Goal: Communication & Community: Answer question/provide support

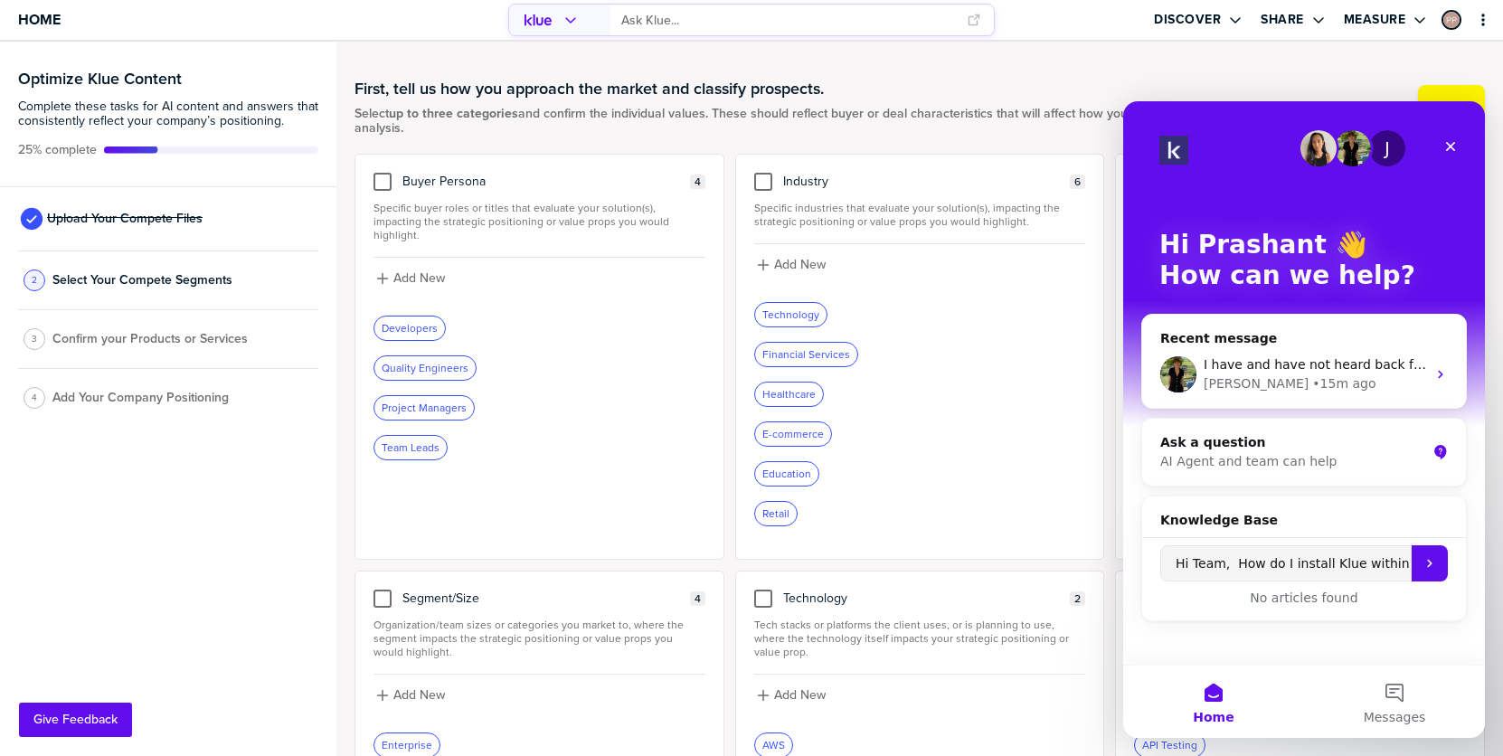
click at [692, 17] on input "primary" at bounding box center [788, 20] width 335 height 30
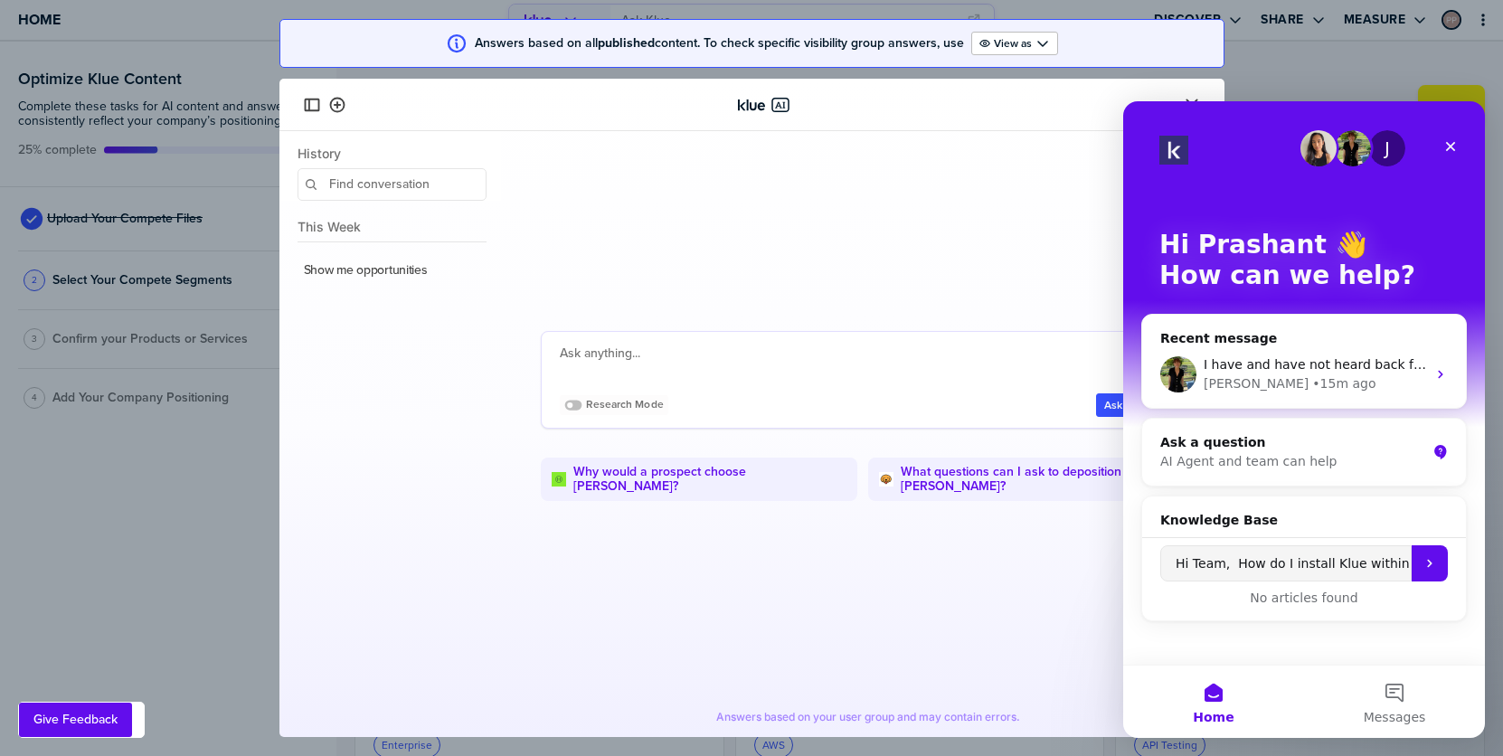
click at [638, 366] on textarea at bounding box center [866, 364] width 613 height 43
type textarea "salesforce"
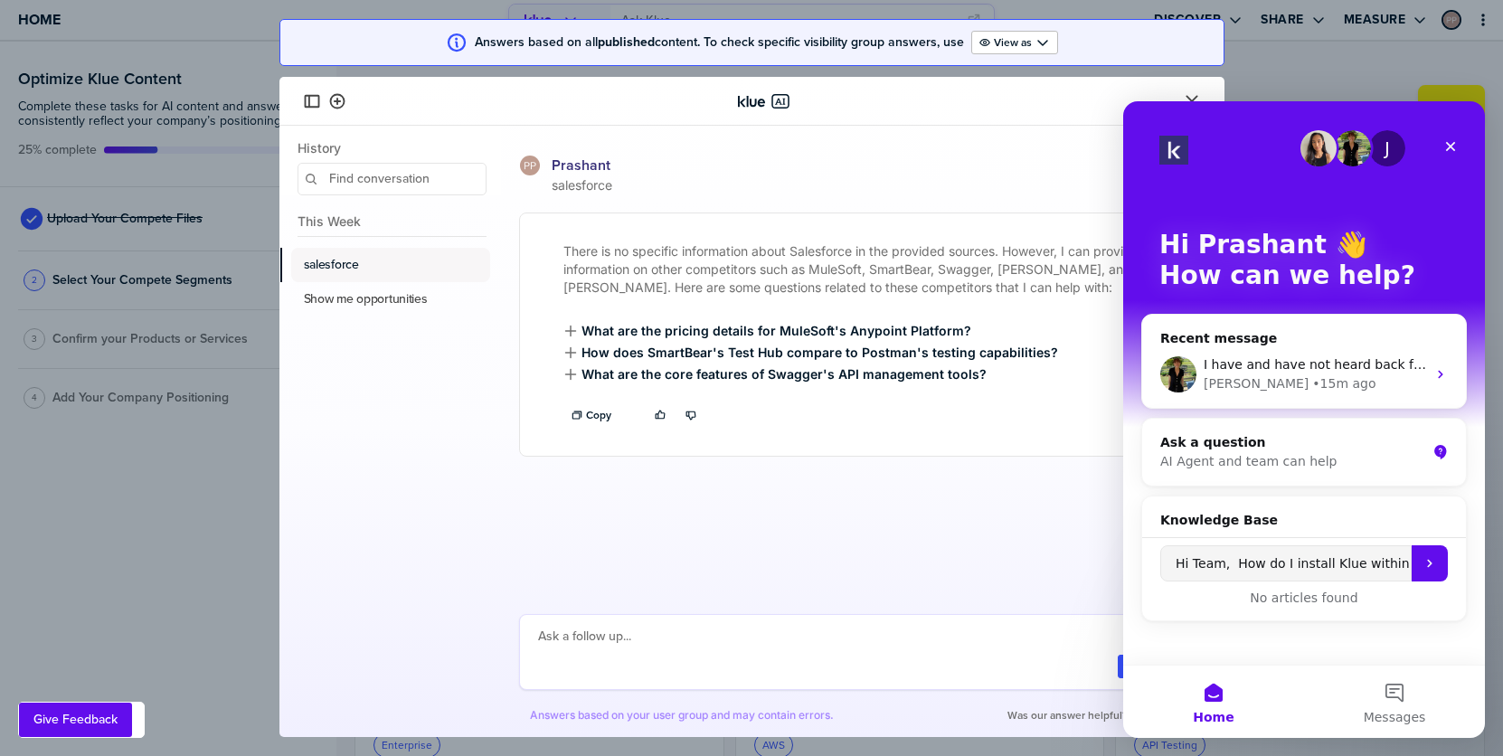
click at [344, 263] on label "salesforce" at bounding box center [331, 265] width 55 height 16
click at [1450, 145] on icon "Close" at bounding box center [1451, 147] width 10 height 10
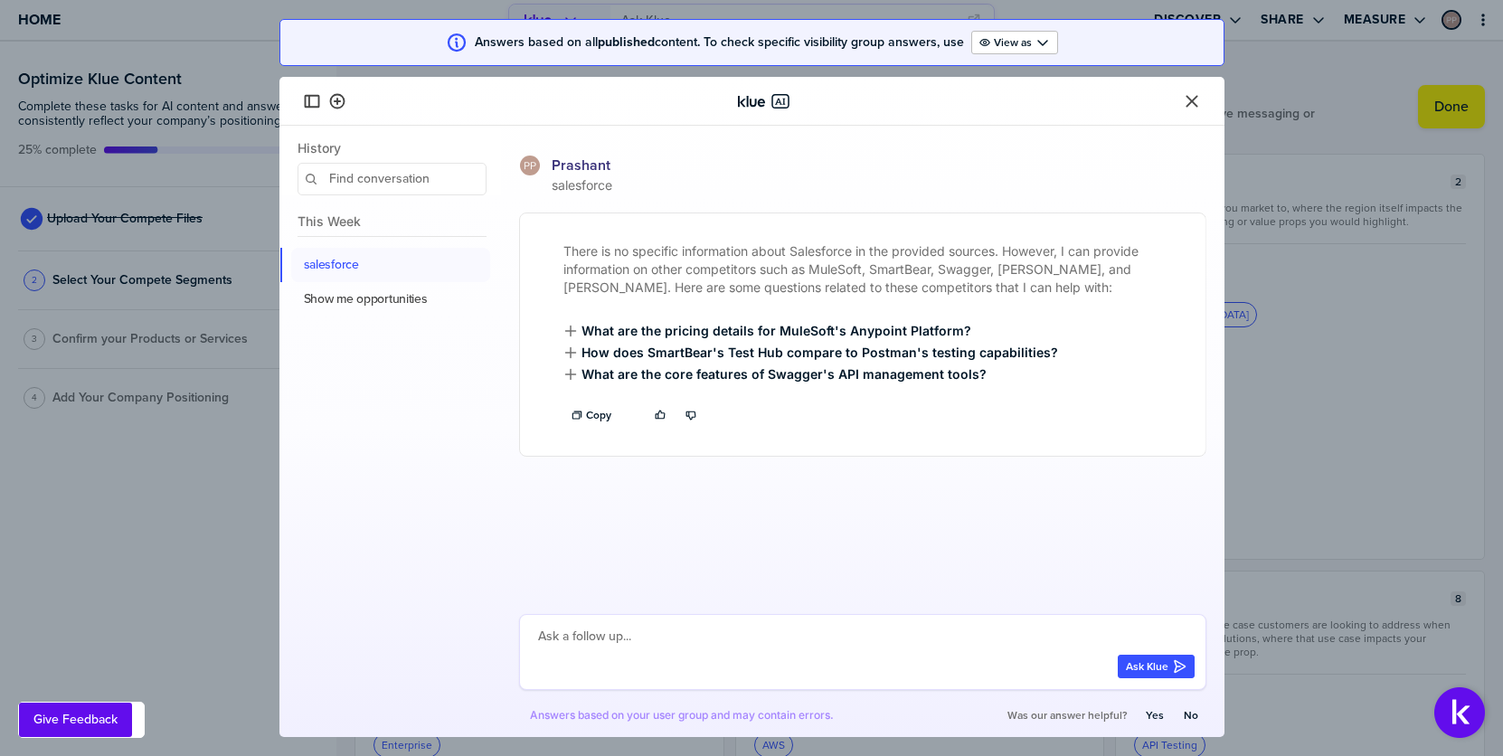
click at [1192, 96] on icon "Close" at bounding box center [1192, 101] width 18 height 18
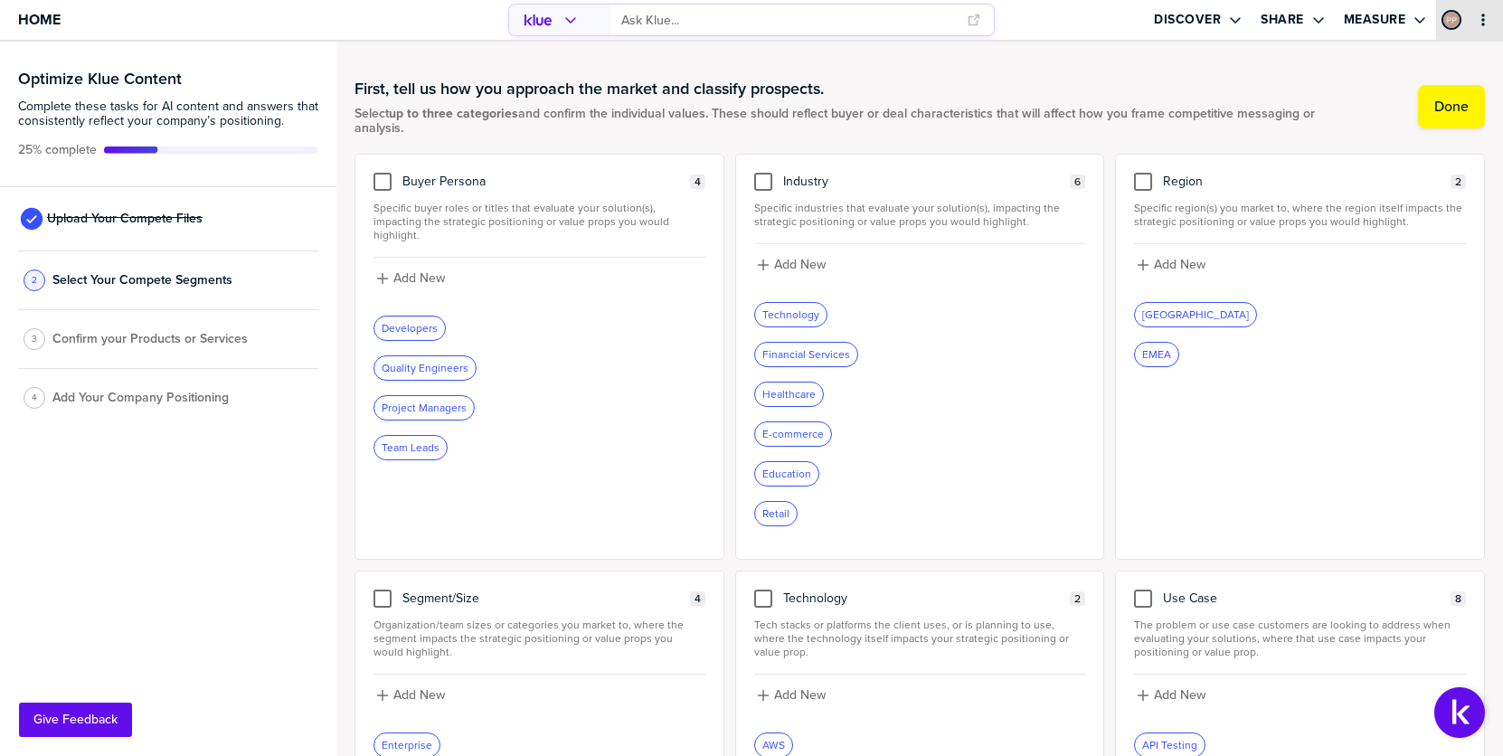
click at [1465, 26] on div "primary" at bounding box center [1468, 20] width 11 height 40
click at [1485, 14] on icon "primary" at bounding box center [1483, 20] width 14 height 14
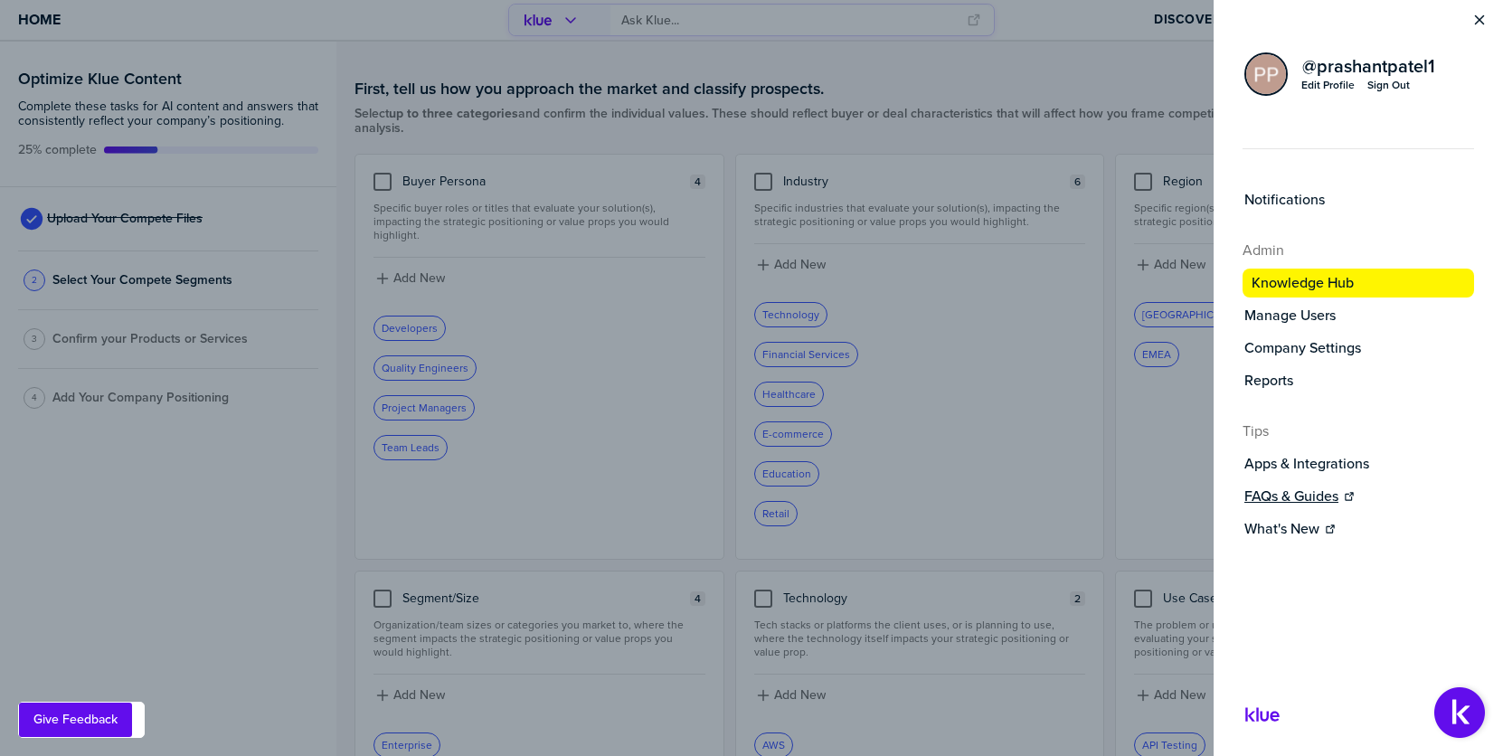
click at [1272, 497] on label "FAQs & Guides" at bounding box center [1291, 496] width 94 height 18
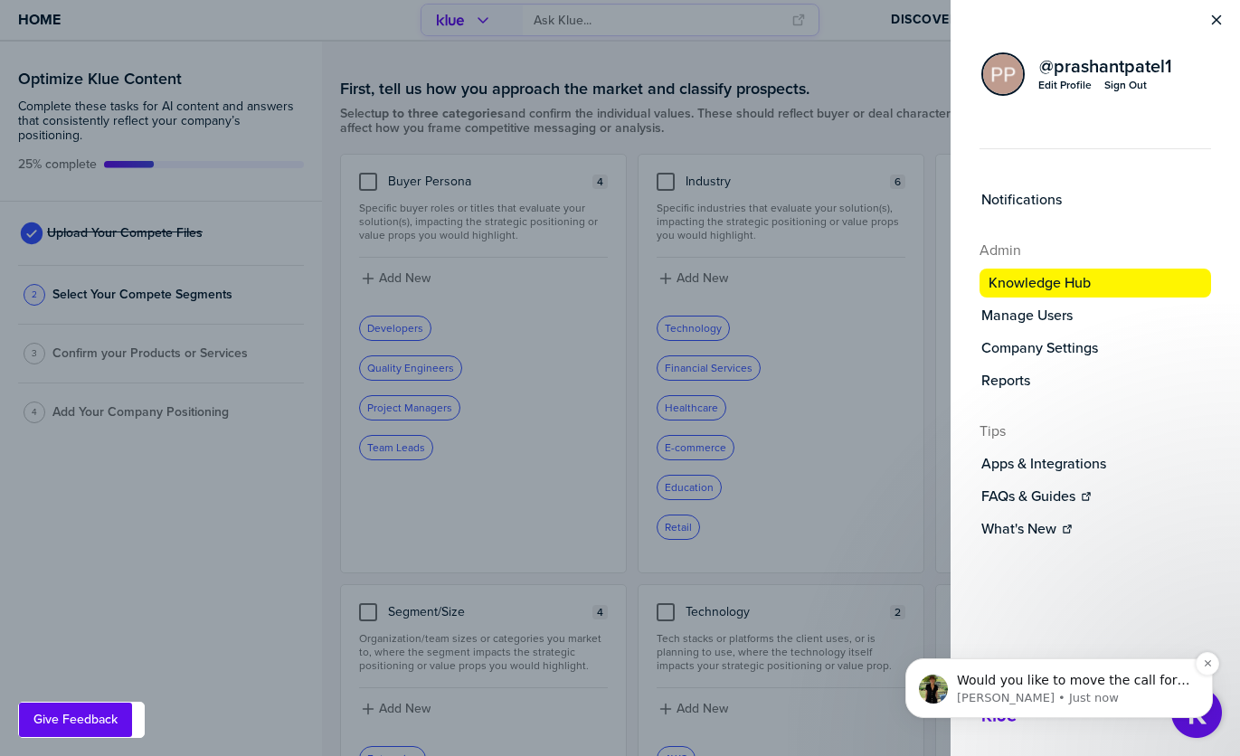
click at [1047, 681] on p "Would you like to move the call for when you hear back from them then?" at bounding box center [1073, 681] width 233 height 18
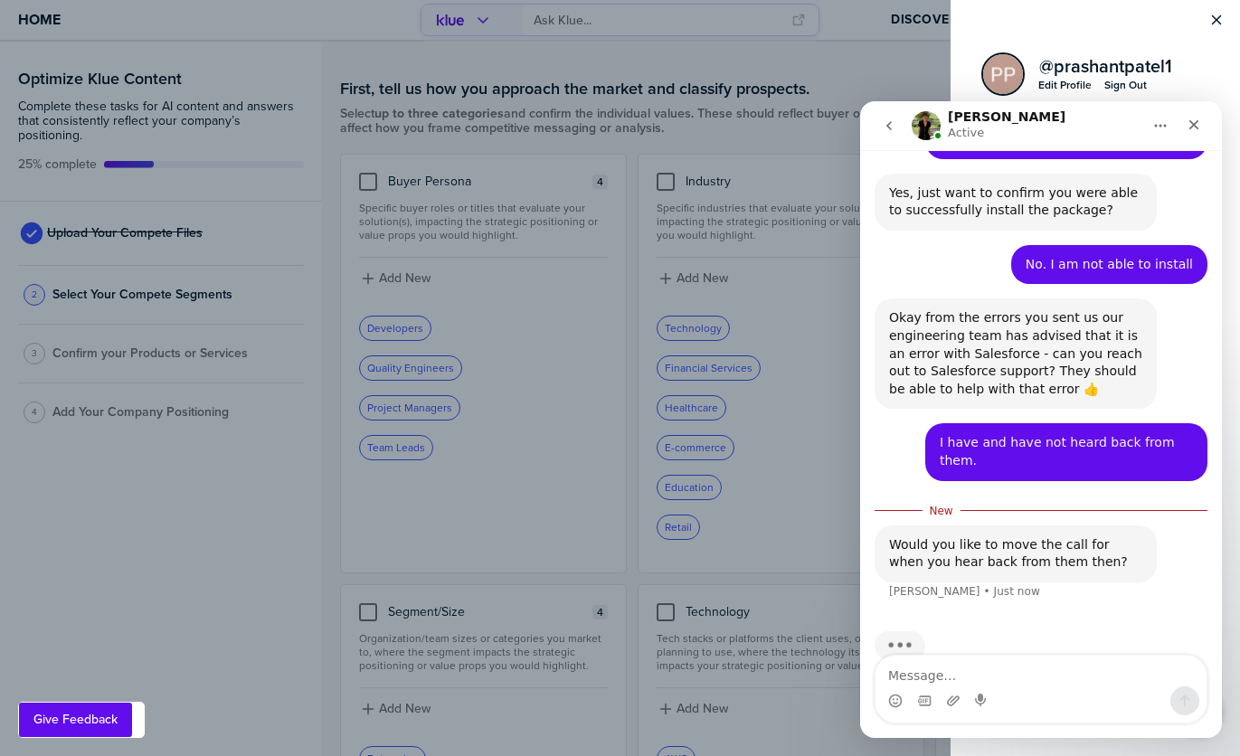
scroll to position [925, 0]
click at [1021, 665] on textarea "Message…" at bounding box center [1040, 671] width 331 height 31
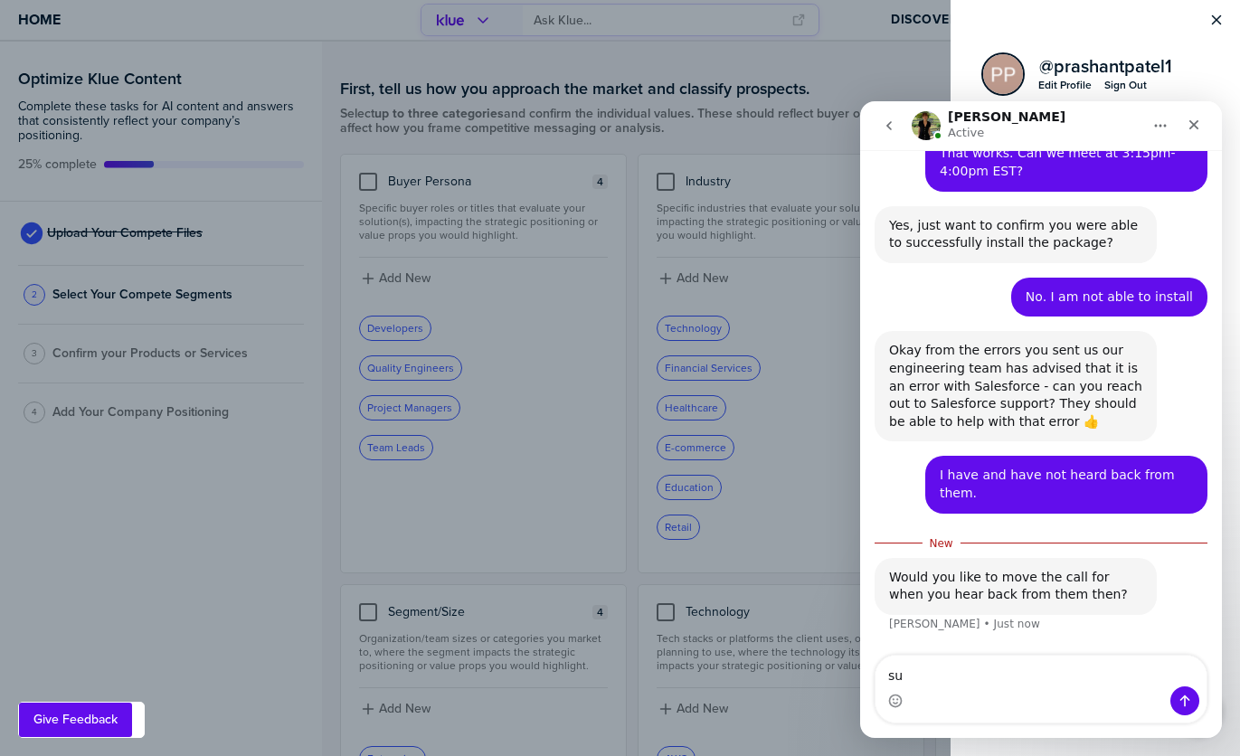
scroll to position [855, 0]
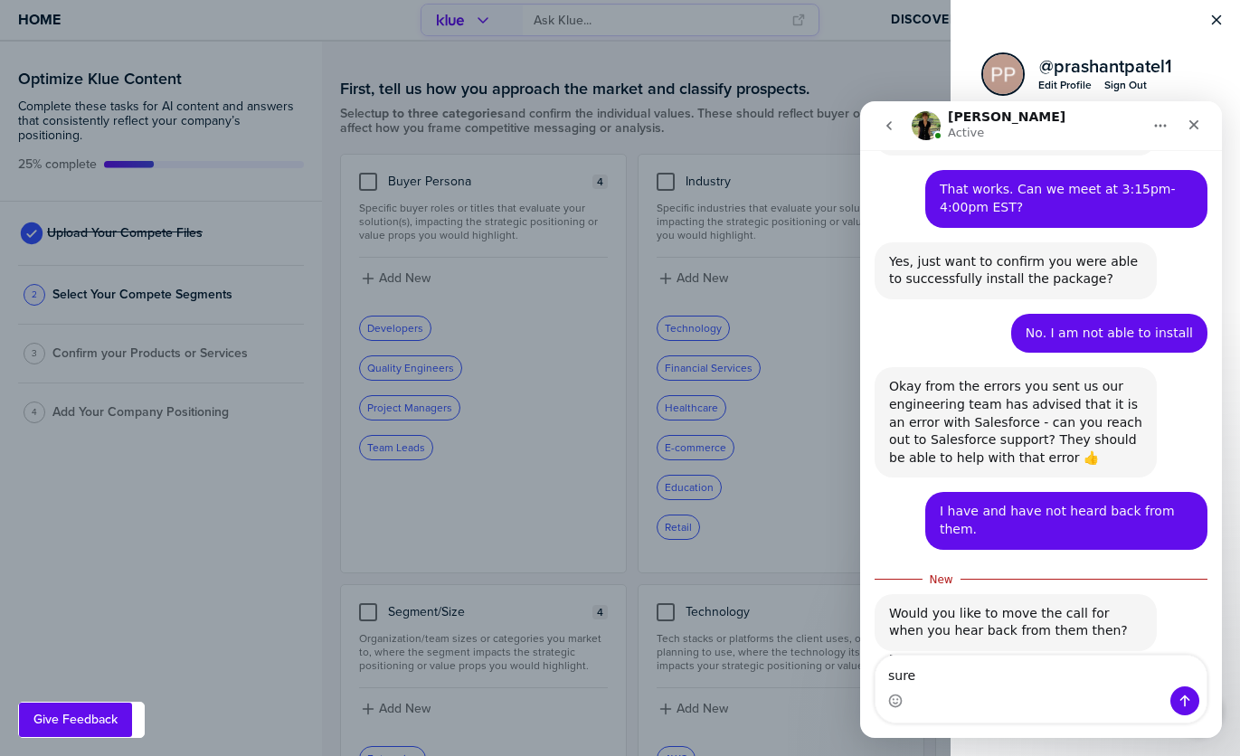
type textarea "sure."
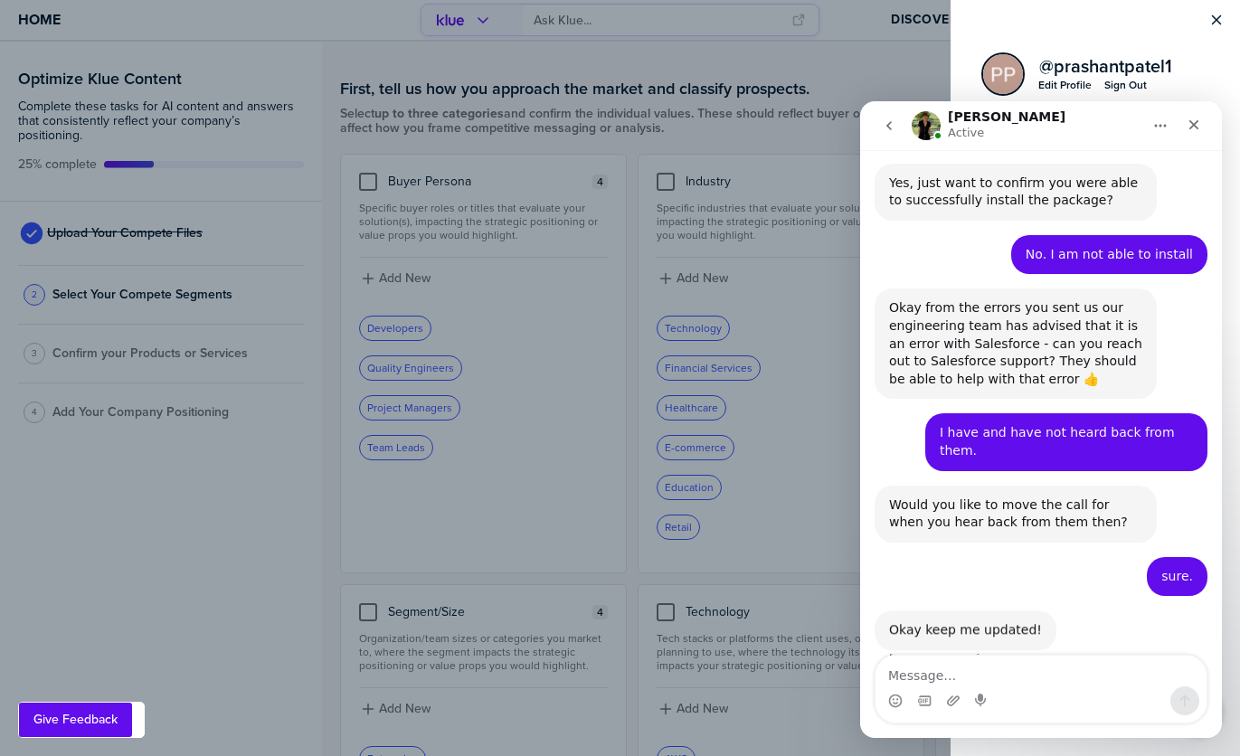
scroll to position [933, 0]
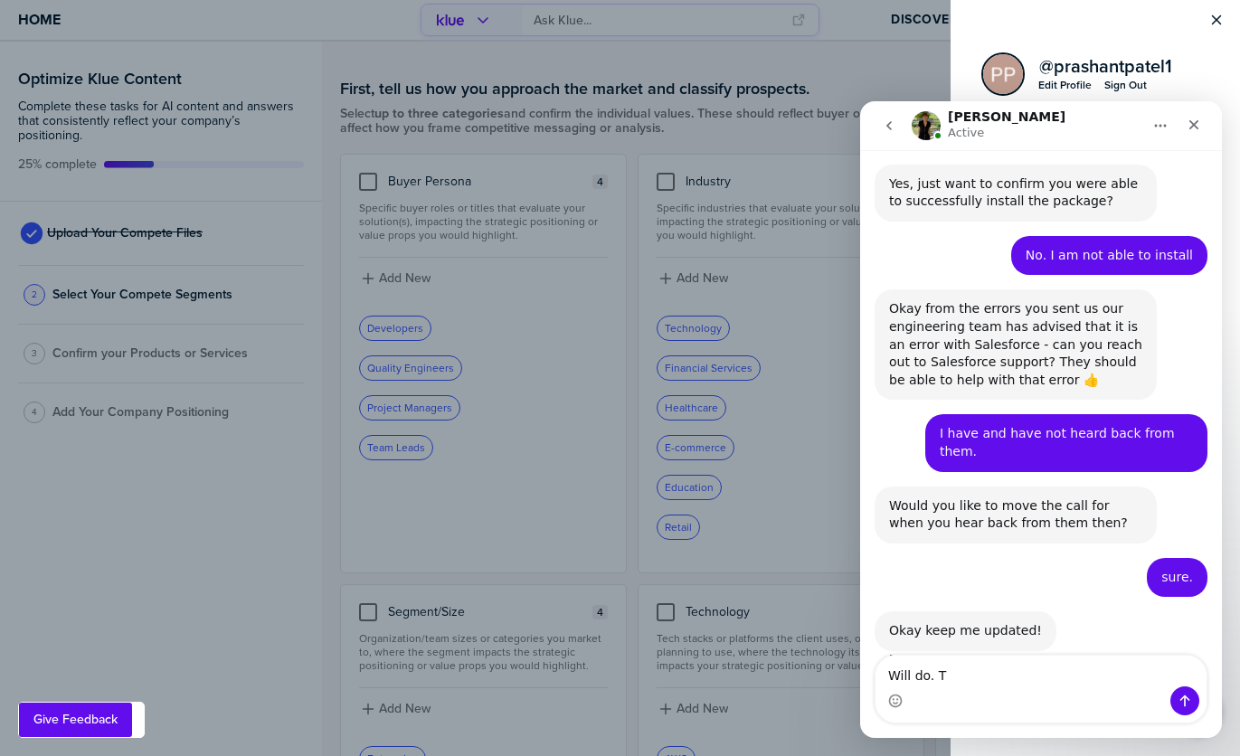
type textarea "Will do. TY"
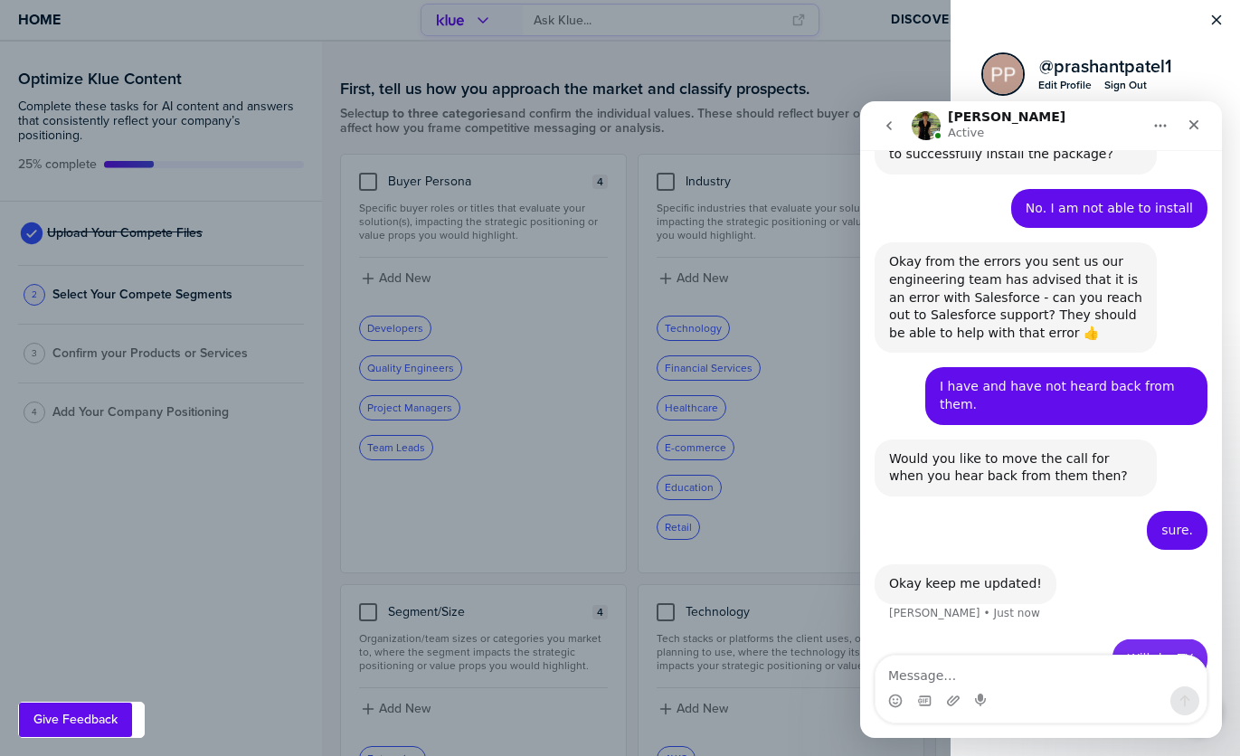
scroll to position [987, 0]
